Goal: Check status: Check status

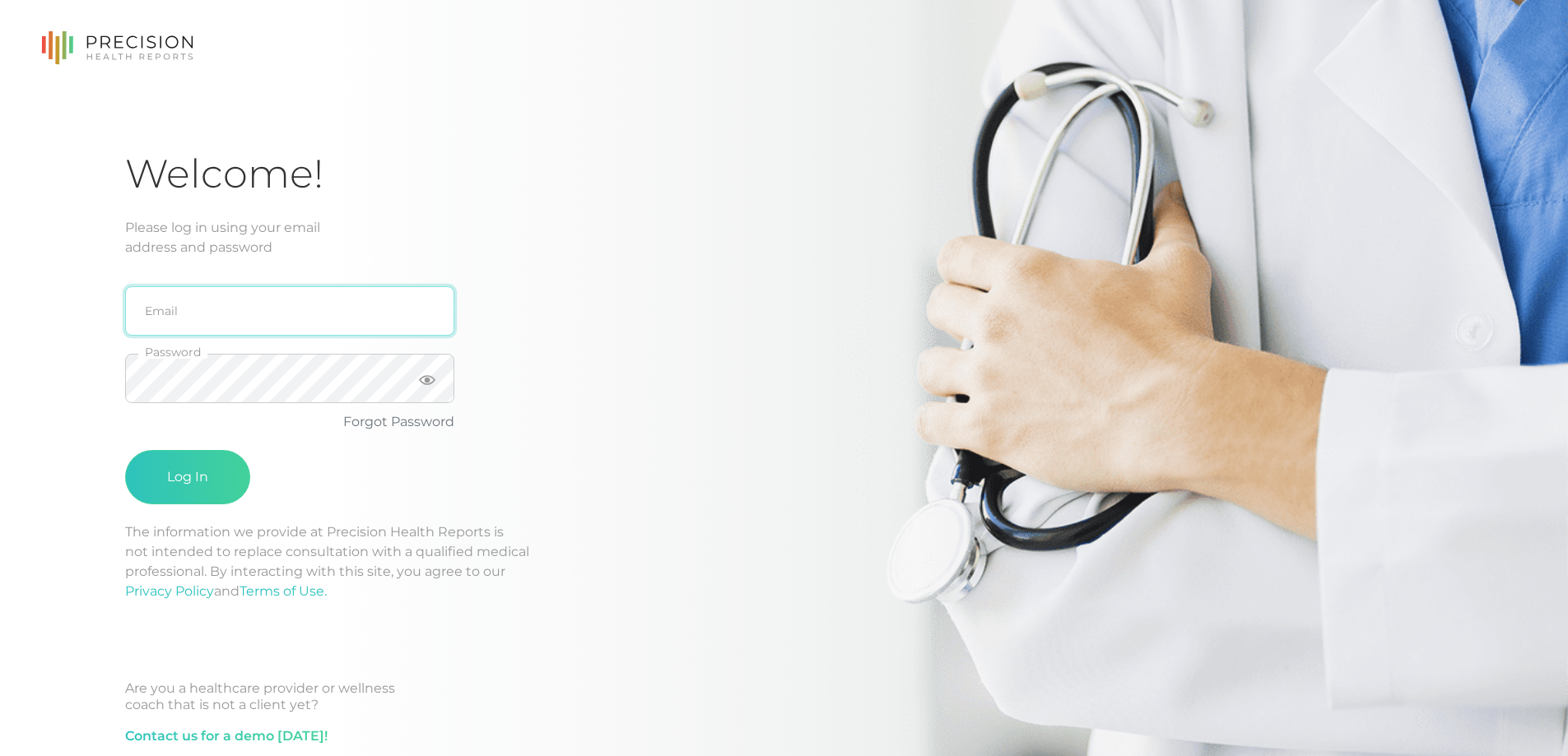
click at [188, 309] on input "email" at bounding box center [289, 311] width 329 height 50
type input "[EMAIL_ADDRESS][DOMAIN_NAME]"
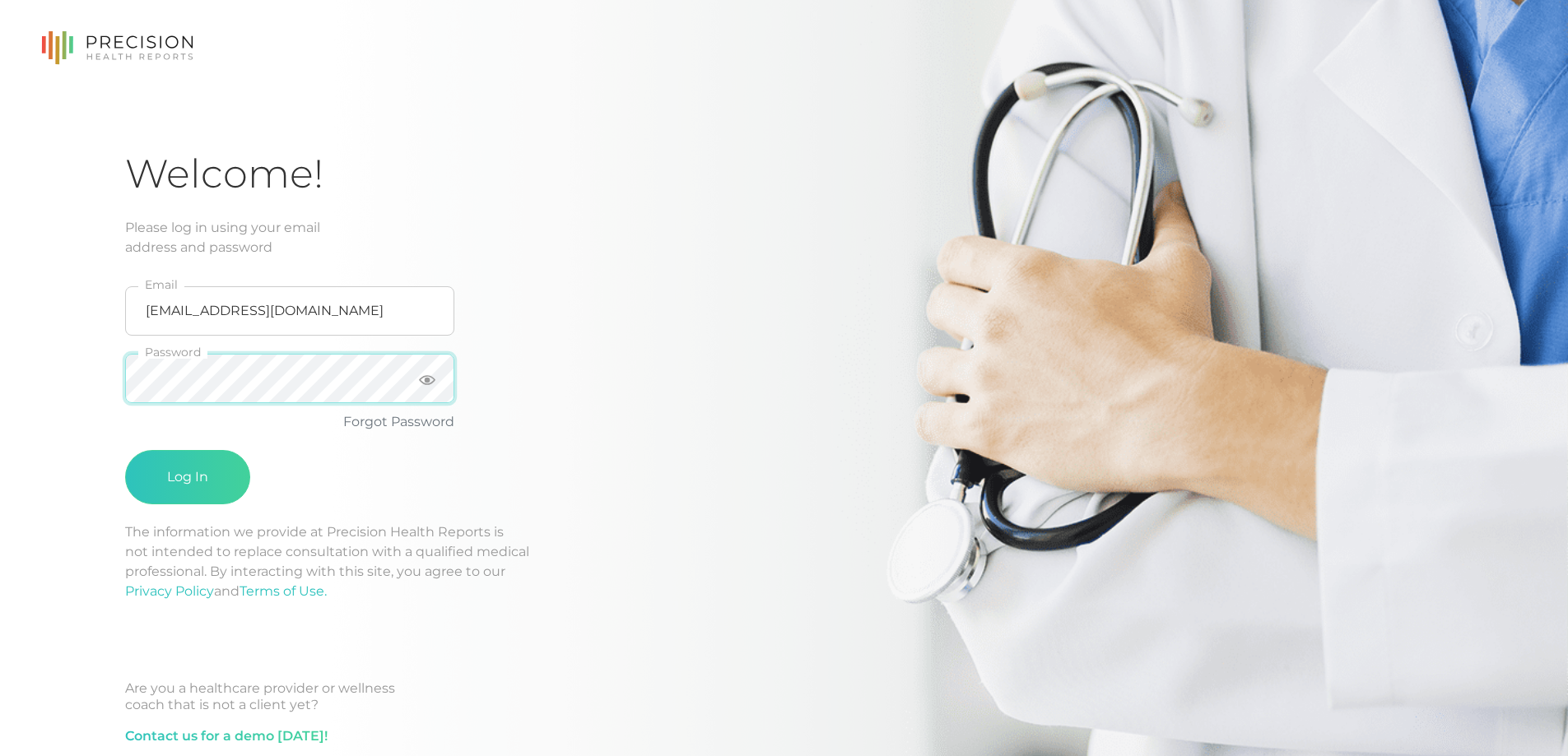
click at [125, 450] on button "Log In" at bounding box center [188, 477] width 125 height 55
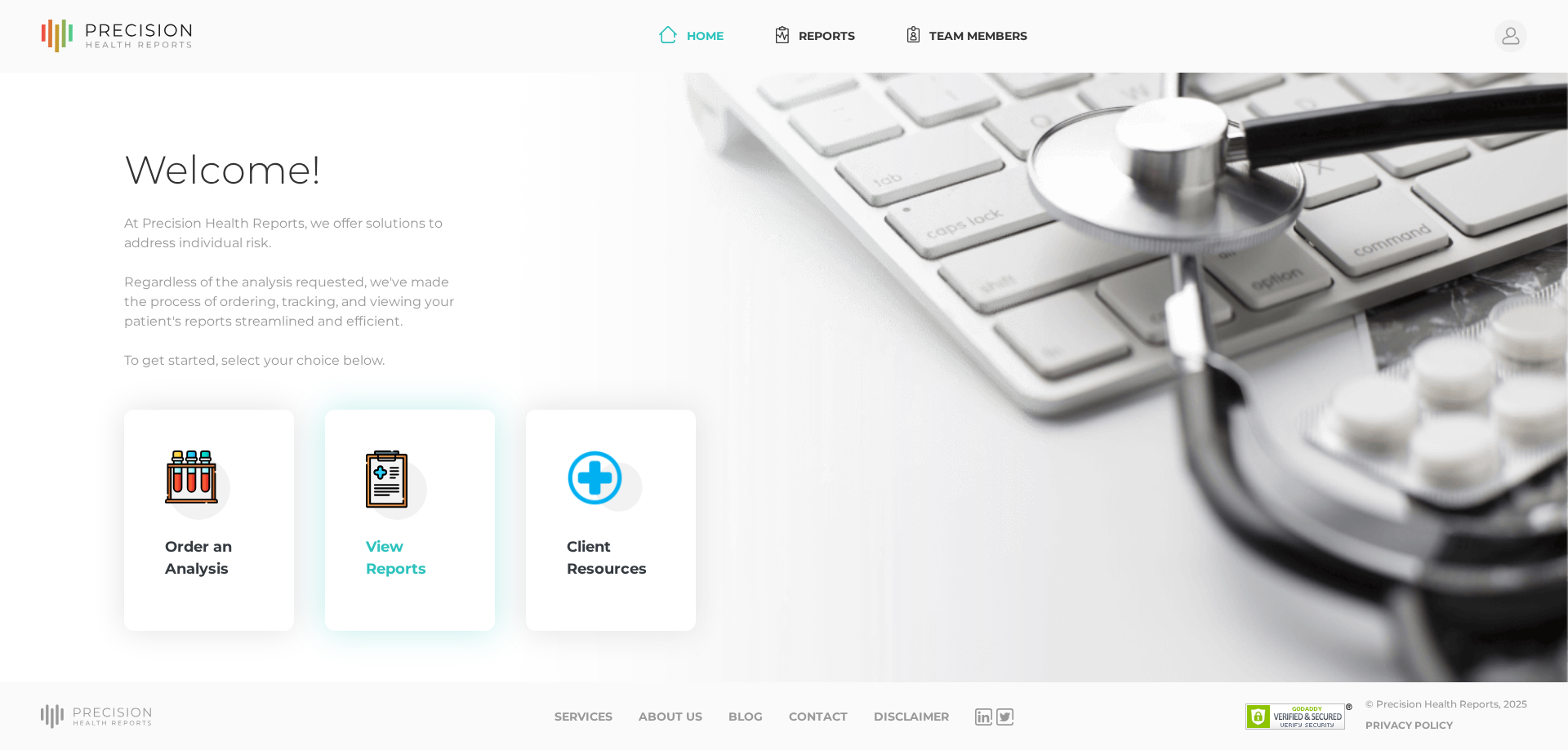
click at [431, 477] on div "View Reports" at bounding box center [409, 521] width 88 height 141
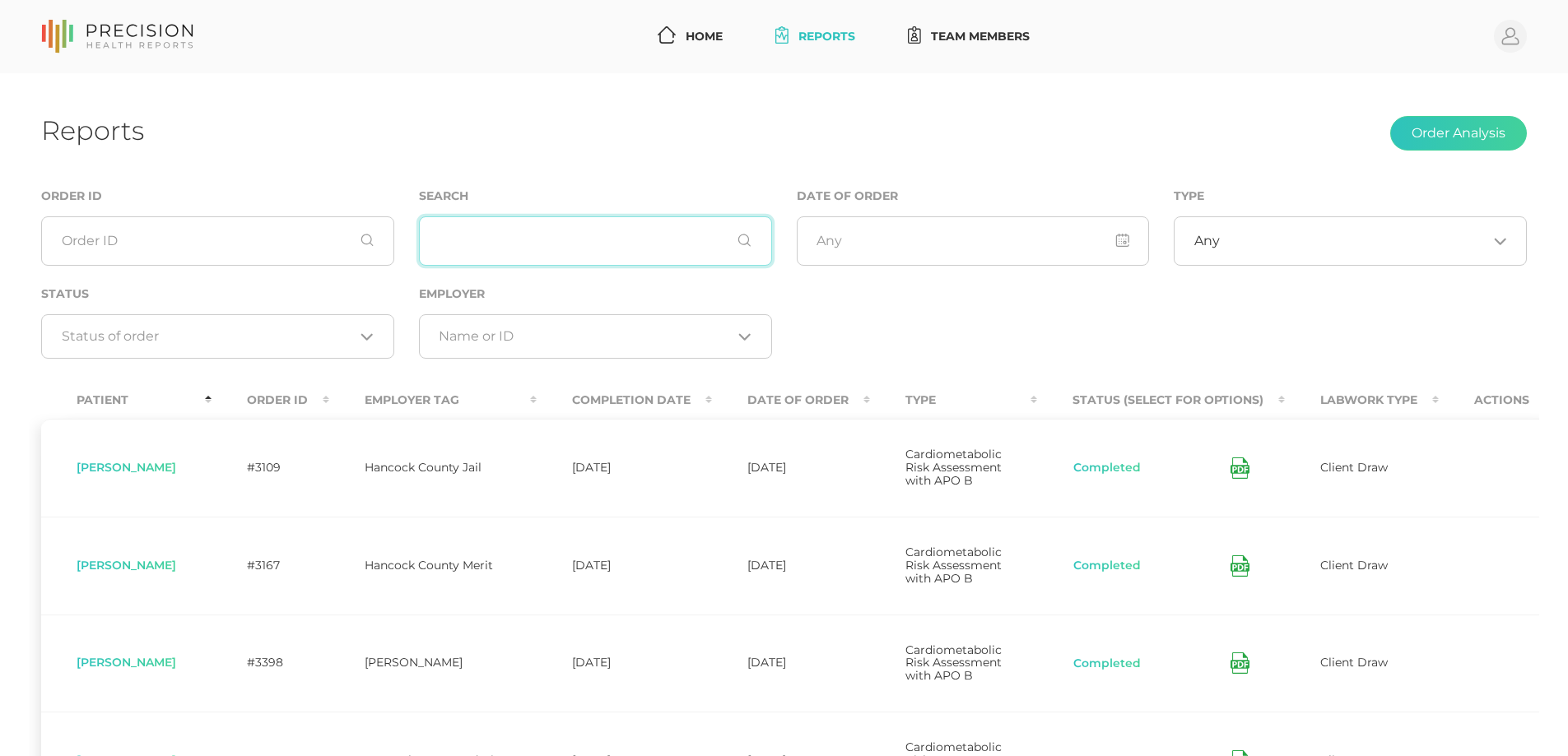
click at [514, 243] on input "text" at bounding box center [595, 241] width 353 height 50
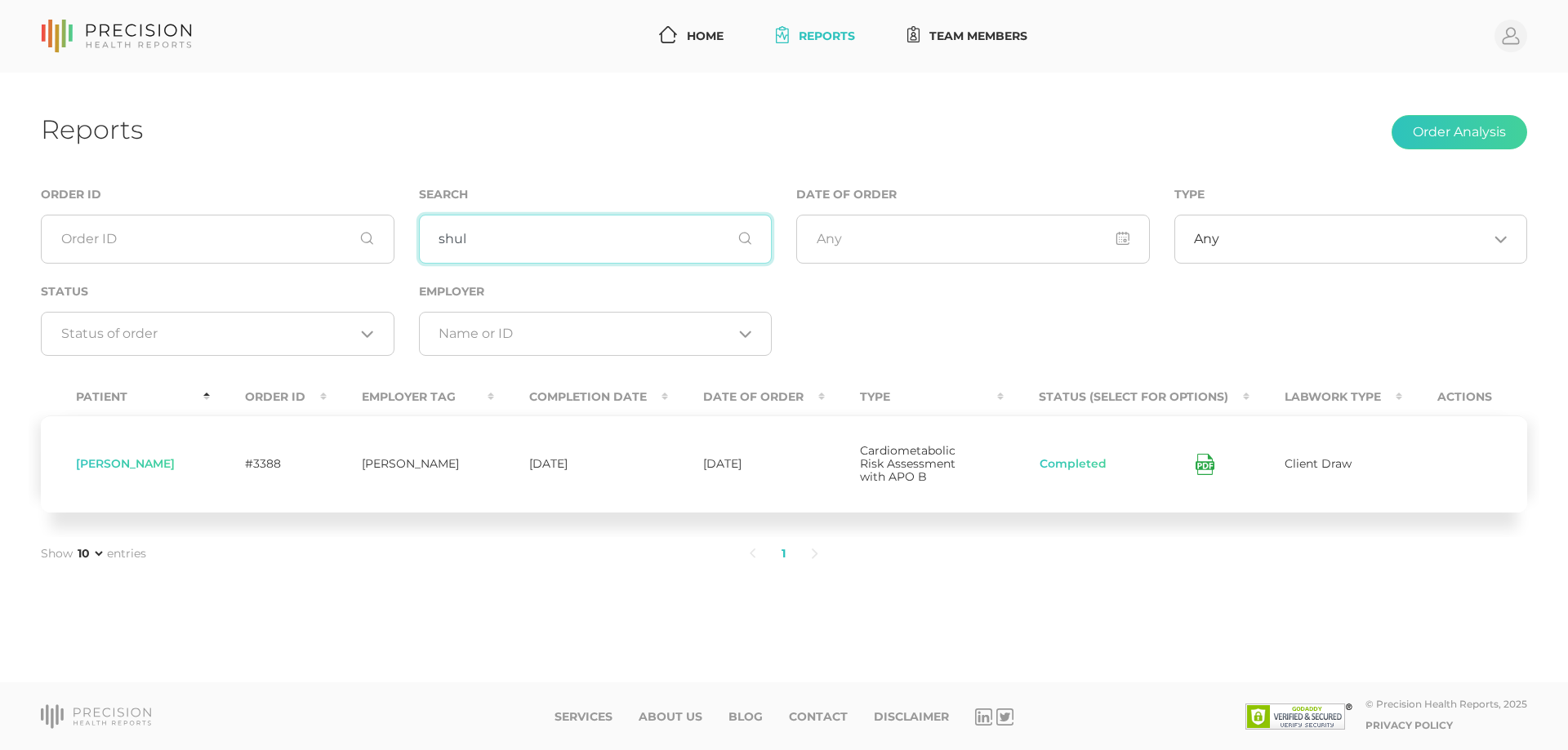
type input "shul"
click at [1208, 455] on icon at bounding box center [1205, 465] width 19 height 22
click at [1206, 454] on icon at bounding box center [1205, 465] width 19 height 22
